Goal: Find specific page/section: Find specific page/section

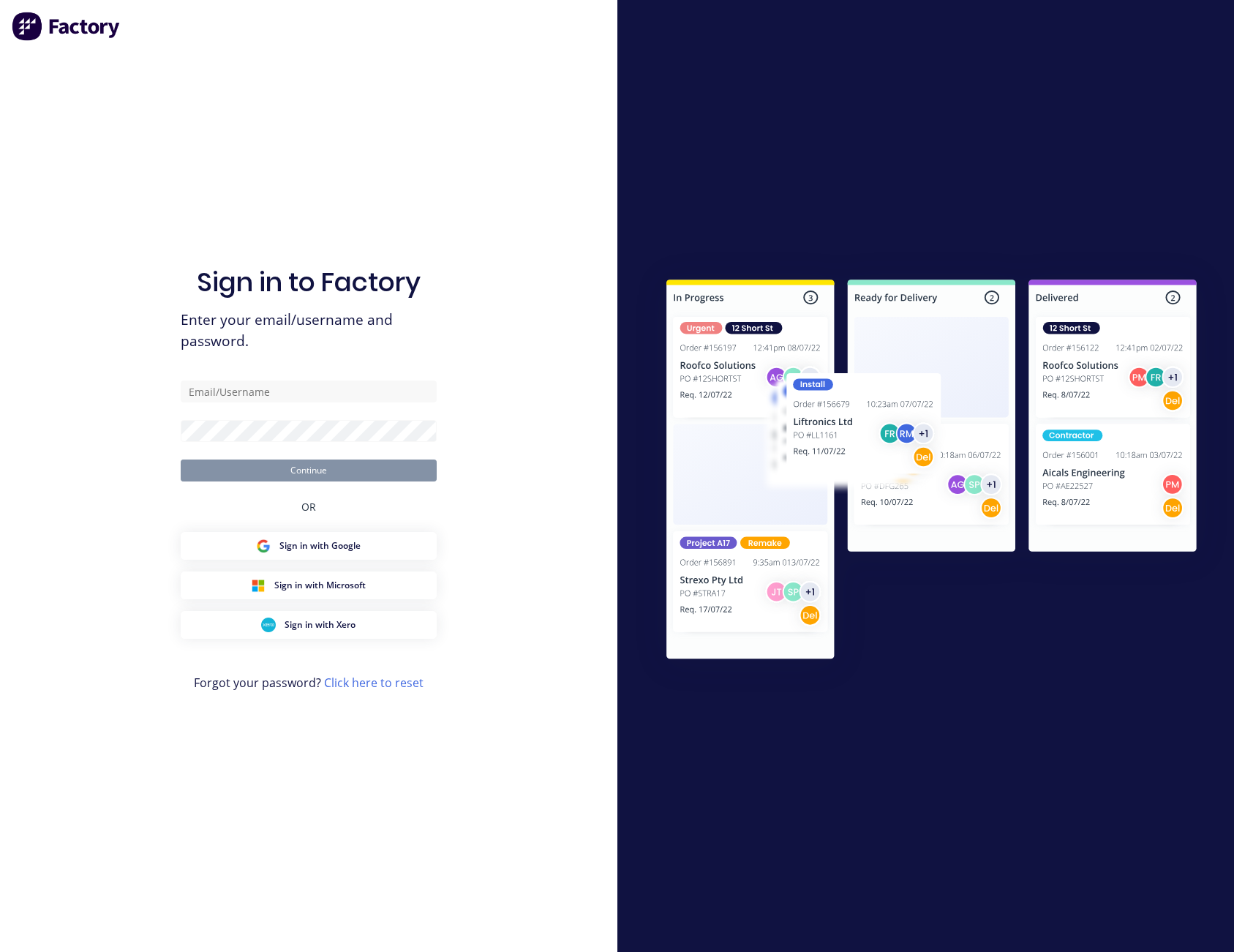
type input "[PERSON_NAME][EMAIL_ADDRESS][PERSON_NAME][DOMAIN_NAME]"
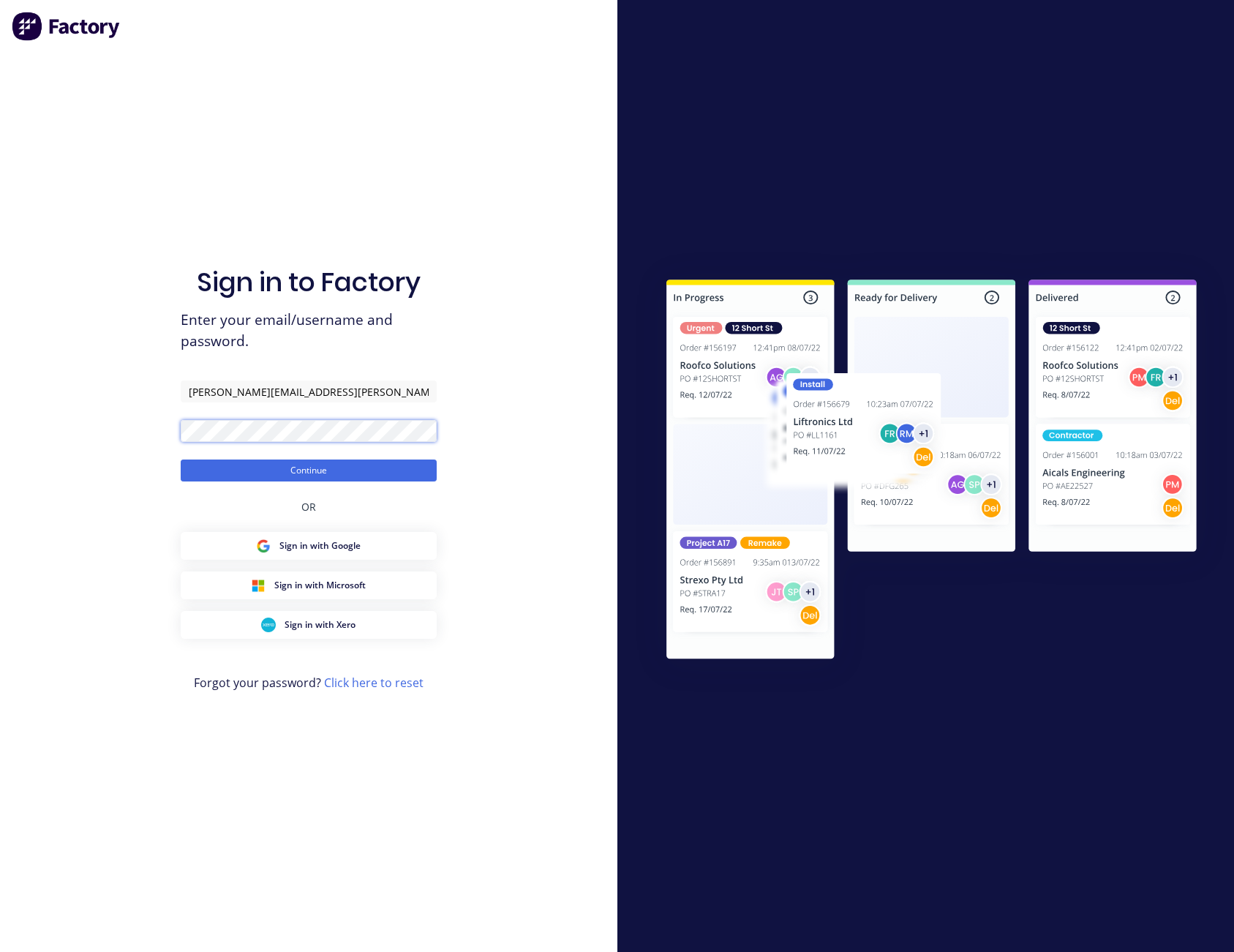
click at [181, 459] on button "Continue" at bounding box center [308, 470] width 256 height 22
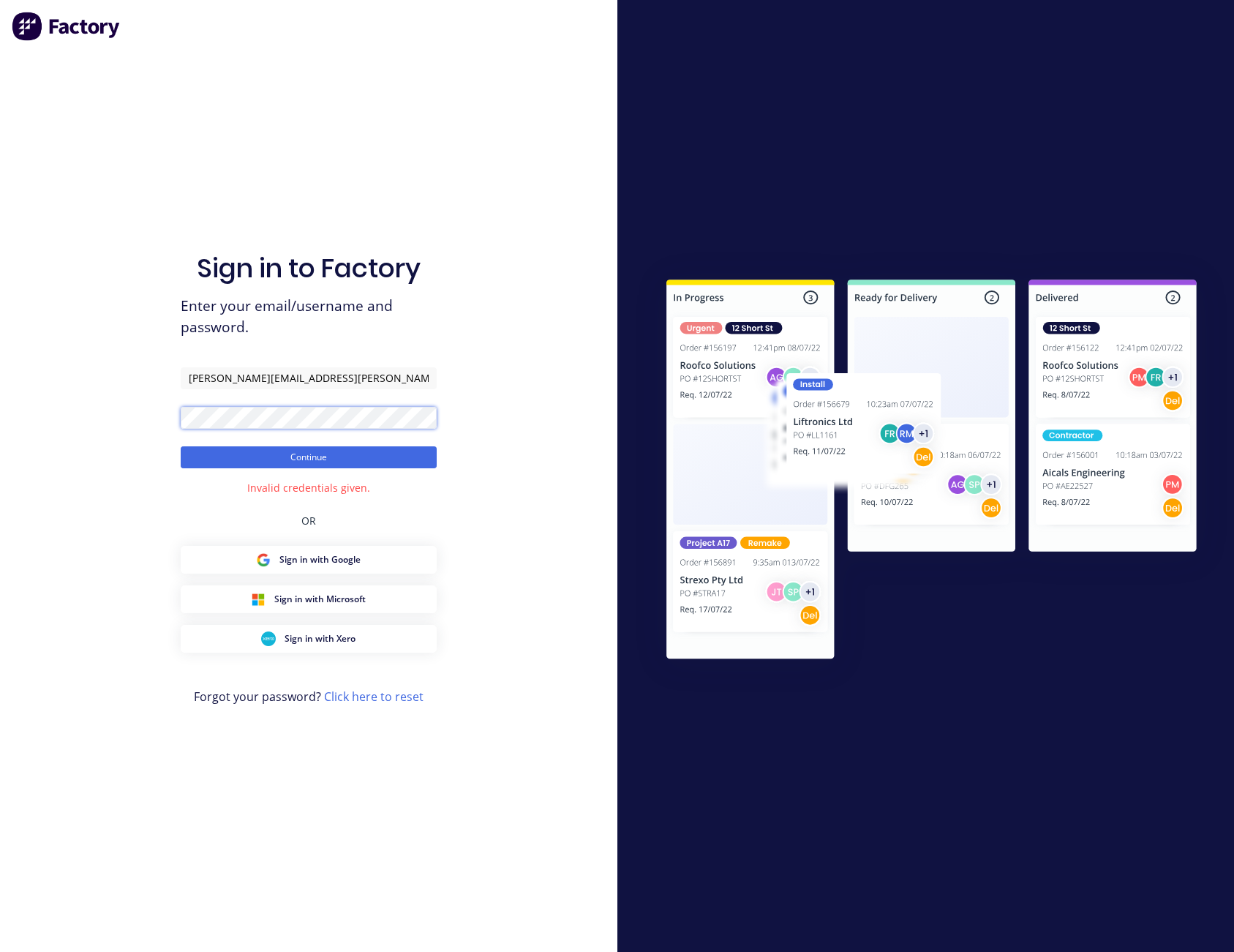
click at [181, 447] on button "Continue" at bounding box center [308, 457] width 256 height 22
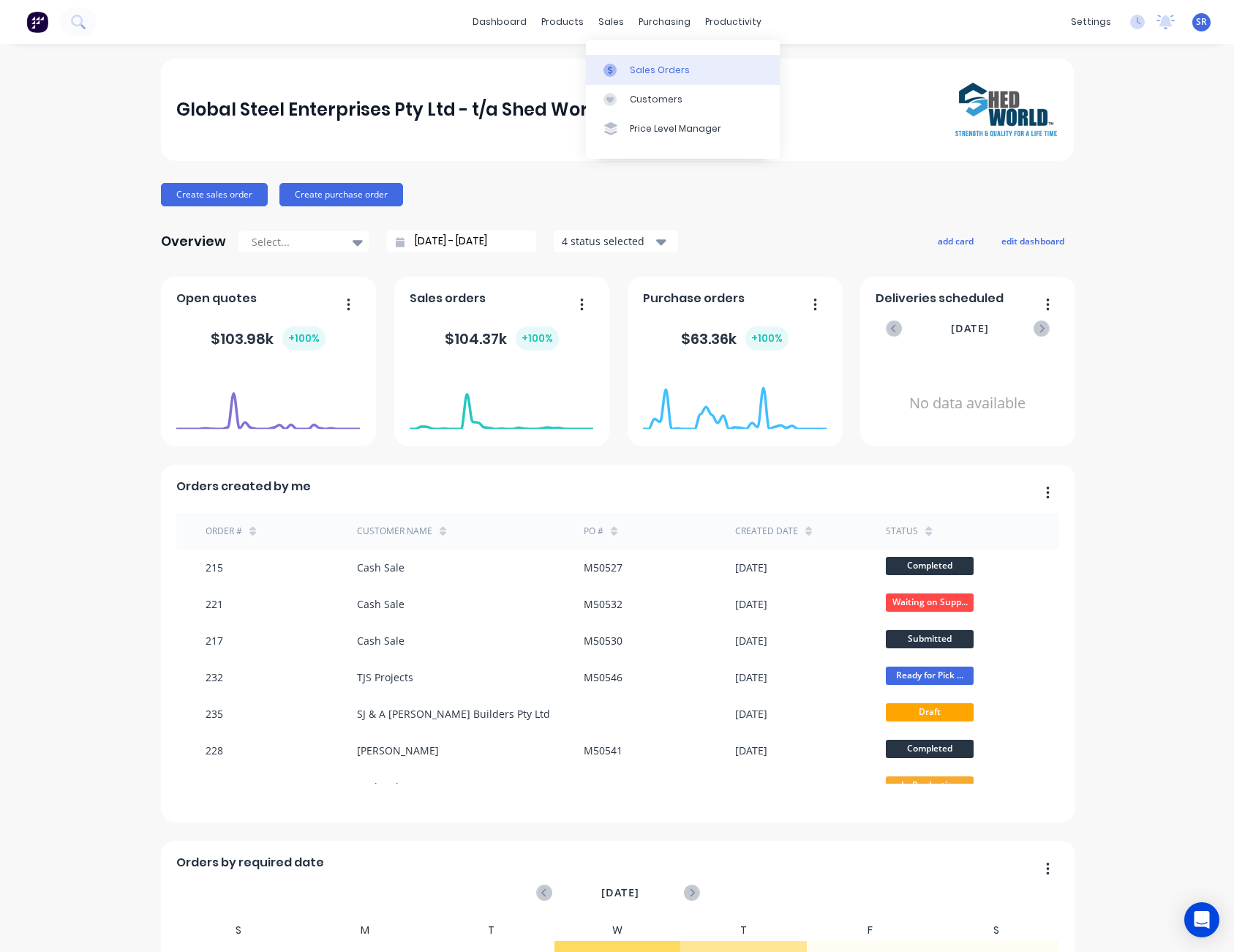
click at [629, 58] on link "Sales Orders" at bounding box center [682, 70] width 193 height 29
